Goal: Transaction & Acquisition: Purchase product/service

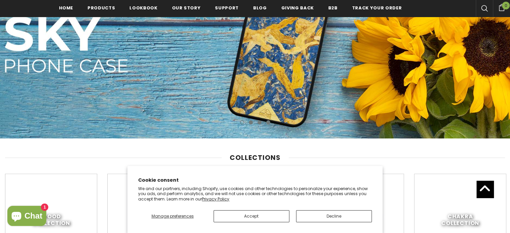
scroll to position [165, 0]
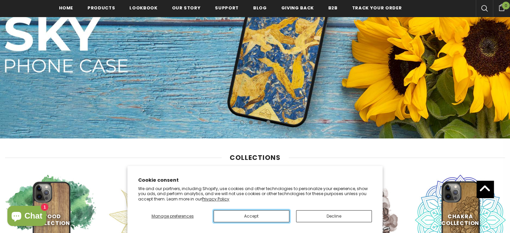
click at [274, 217] on button "Accept" at bounding box center [252, 216] width 76 height 12
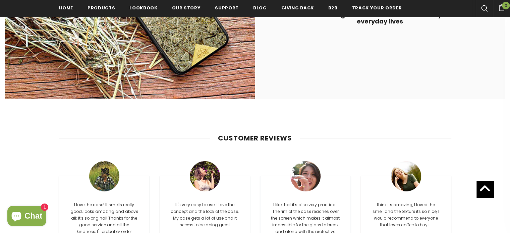
scroll to position [1583, 0]
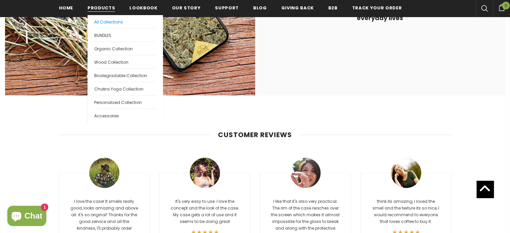
click at [115, 26] on link "All Collections" at bounding box center [125, 21] width 62 height 13
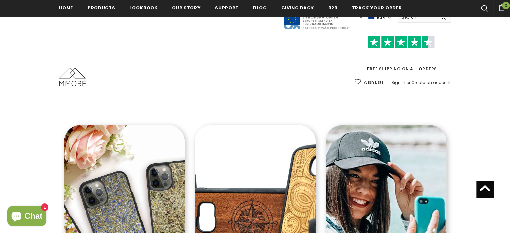
scroll to position [136, 0]
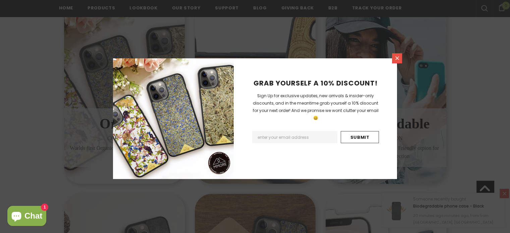
click at [396, 57] on icon at bounding box center [397, 58] width 6 height 6
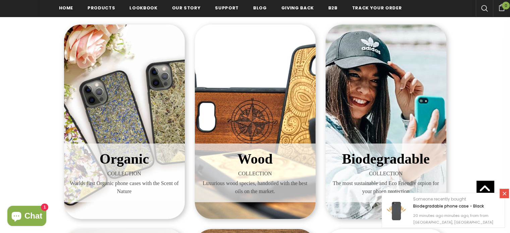
scroll to position [100, 0]
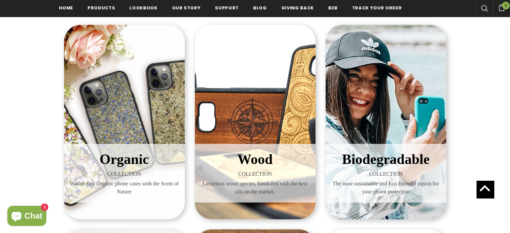
click at [137, 163] on span "Organic" at bounding box center [124, 159] width 49 height 15
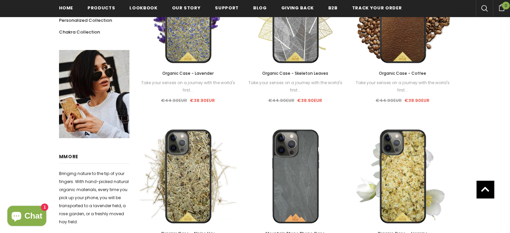
scroll to position [303, 0]
